Goal: Navigation & Orientation: Go to known website

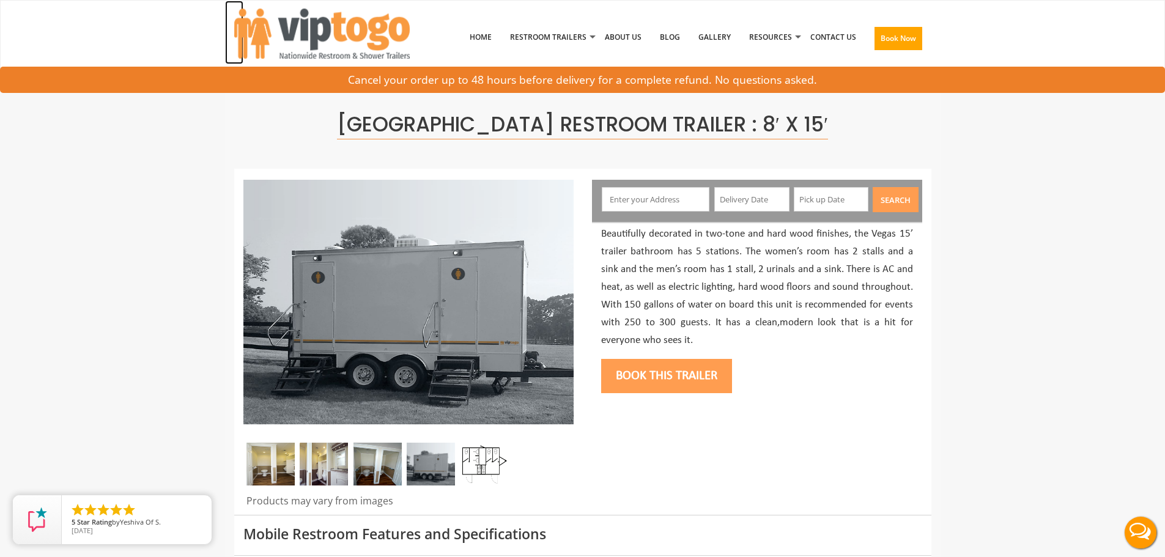
click at [316, 31] on img at bounding box center [322, 34] width 176 height 50
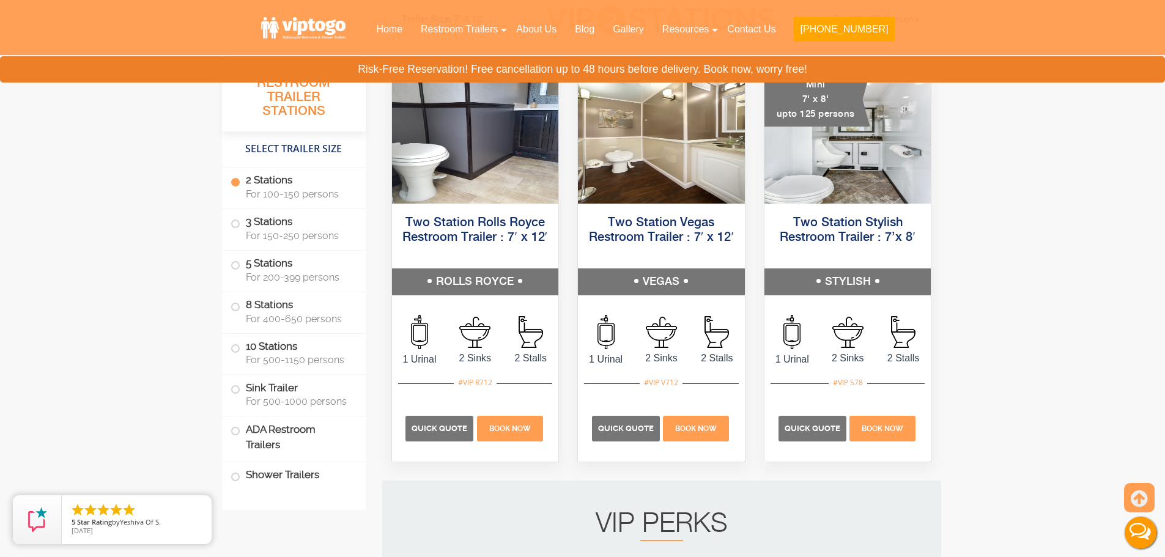
scroll to position [489, 0]
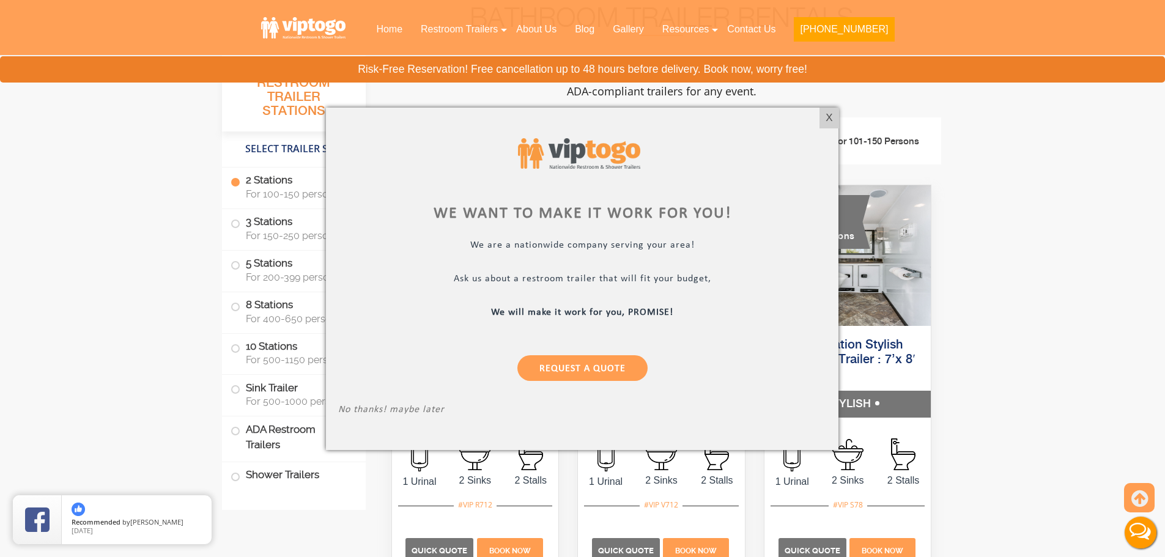
drag, startPoint x: 831, startPoint y: 114, endPoint x: 758, endPoint y: 103, distance: 74.1
click at [831, 114] on div "X" at bounding box center [829, 118] width 19 height 21
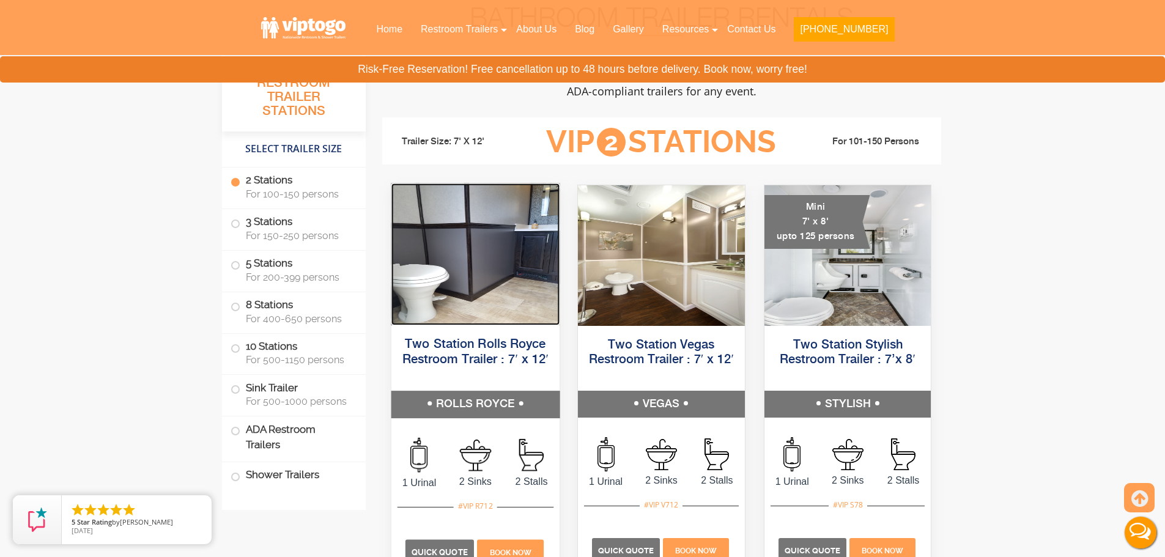
click at [465, 278] on img at bounding box center [475, 255] width 168 height 142
